Goal: Information Seeking & Learning: Check status

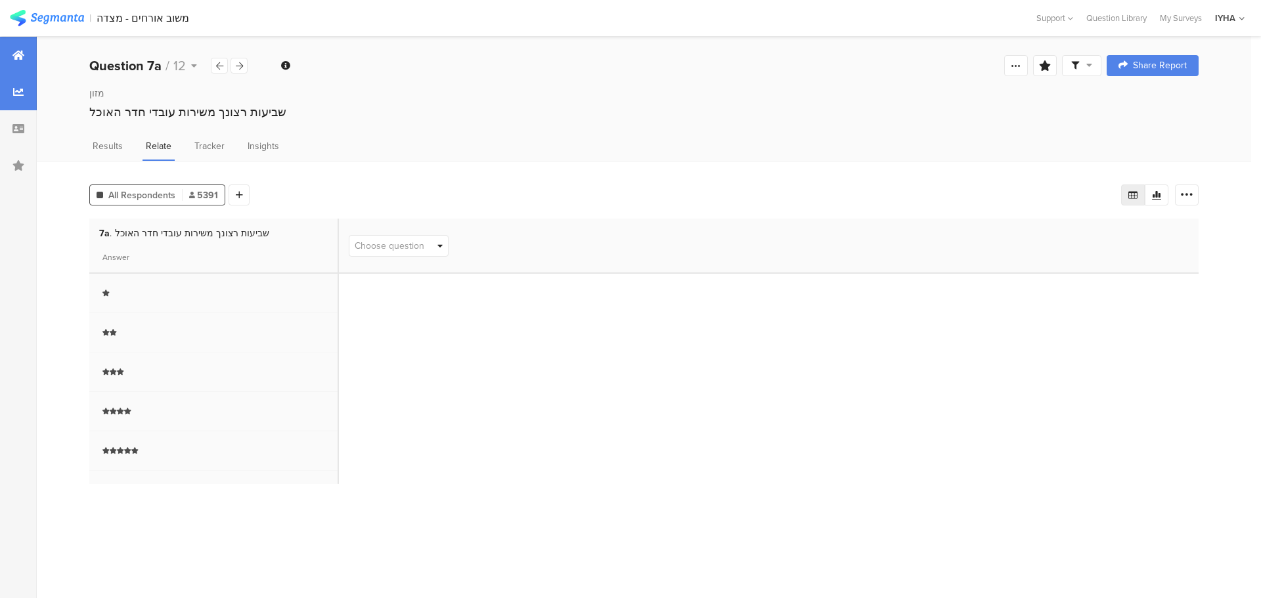
click at [14, 66] on div at bounding box center [18, 55] width 37 height 37
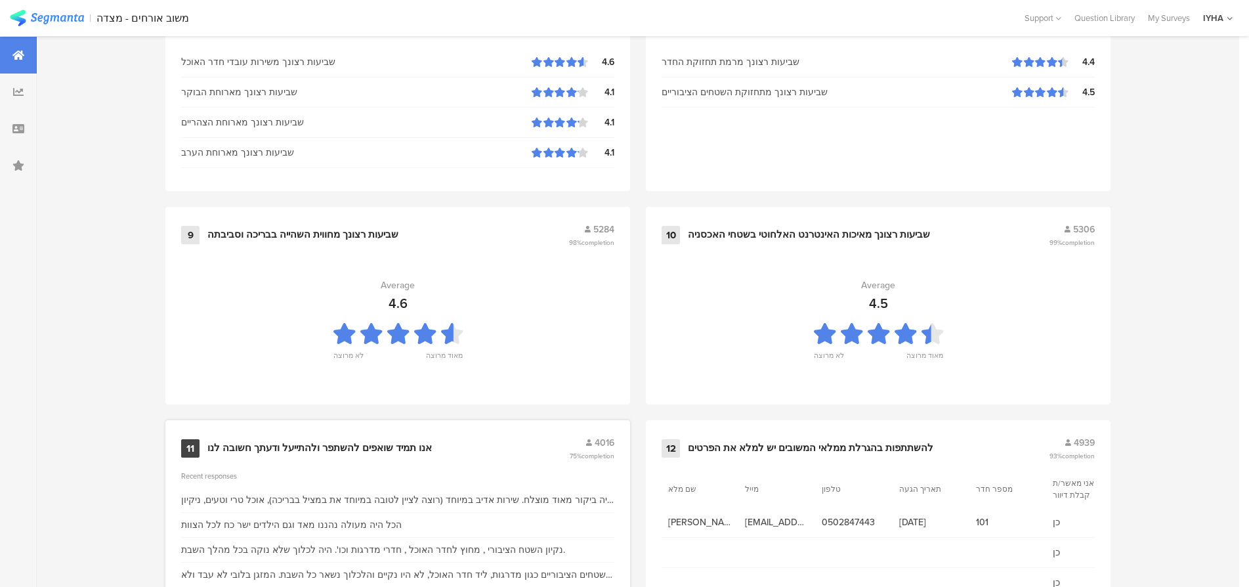
scroll to position [1297, 0]
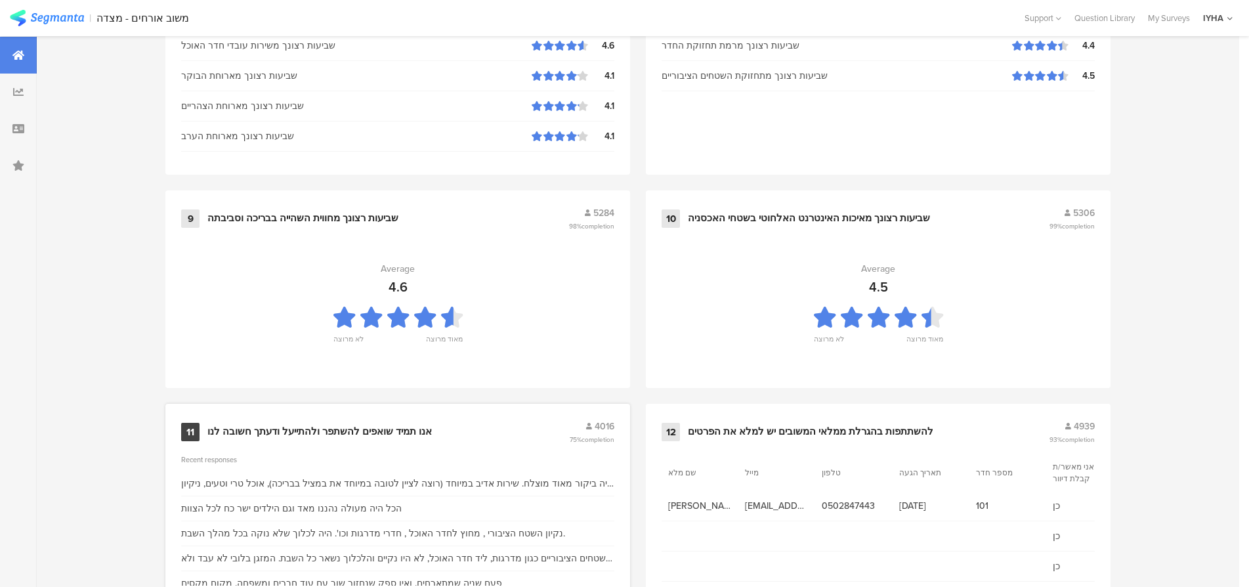
click at [404, 435] on div "אנו תמיד שואפים להשתפר ולהתייעל ודעתך חשובה לנו" at bounding box center [319, 431] width 225 height 13
